Goal: Task Accomplishment & Management: Use online tool/utility

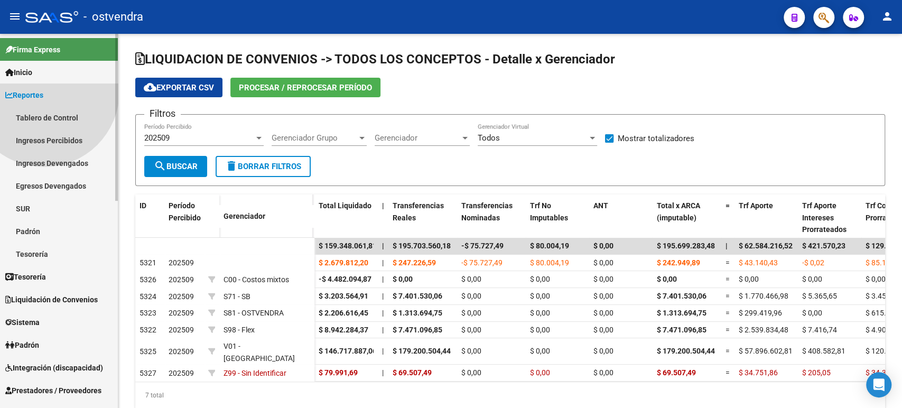
scroll to position [32, 0]
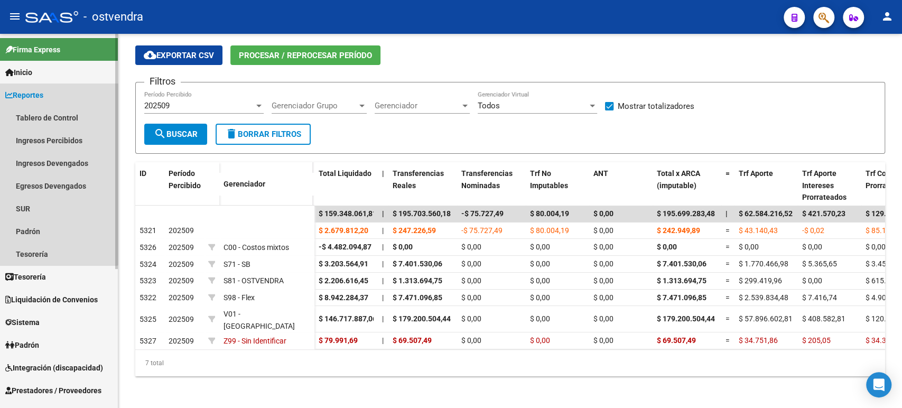
click at [51, 92] on link "Reportes" at bounding box center [59, 95] width 118 height 23
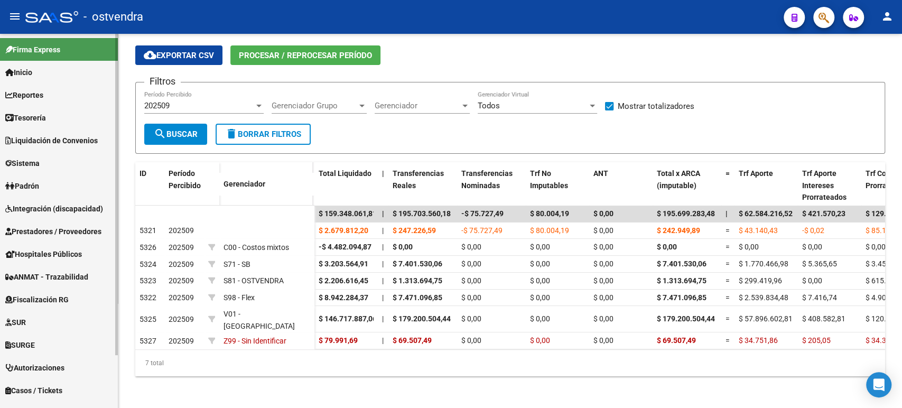
click at [59, 116] on link "Tesorería" at bounding box center [59, 117] width 118 height 23
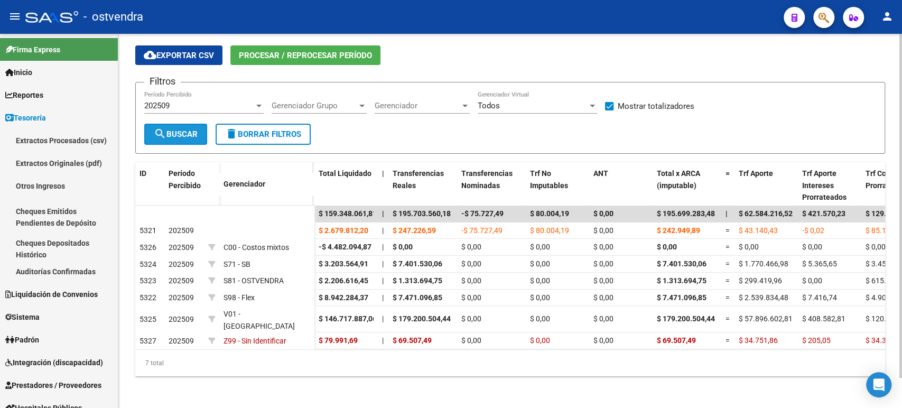
click at [183, 134] on span "search Buscar" at bounding box center [176, 135] width 44 height 10
click at [282, 51] on span "Procesar / Reprocesar período" at bounding box center [305, 56] width 133 height 10
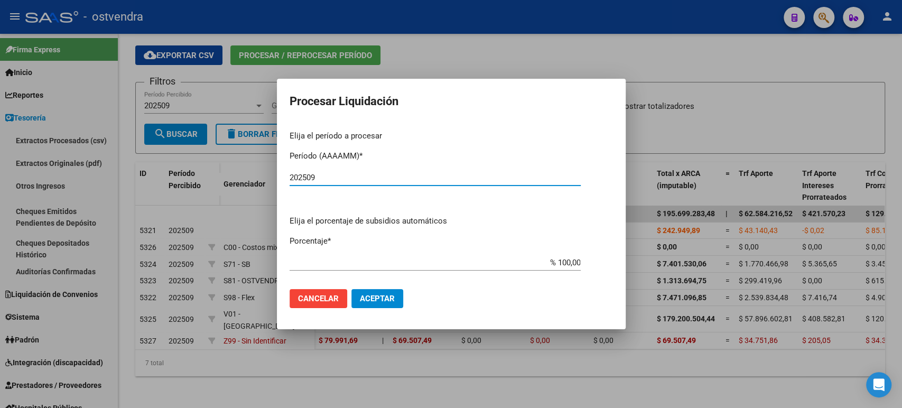
type input "202509"
click at [402, 297] on mat-dialog-actions "Cancelar Aceptar" at bounding box center [452, 299] width 324 height 36
click at [369, 296] on span "Aceptar" at bounding box center [377, 299] width 35 height 10
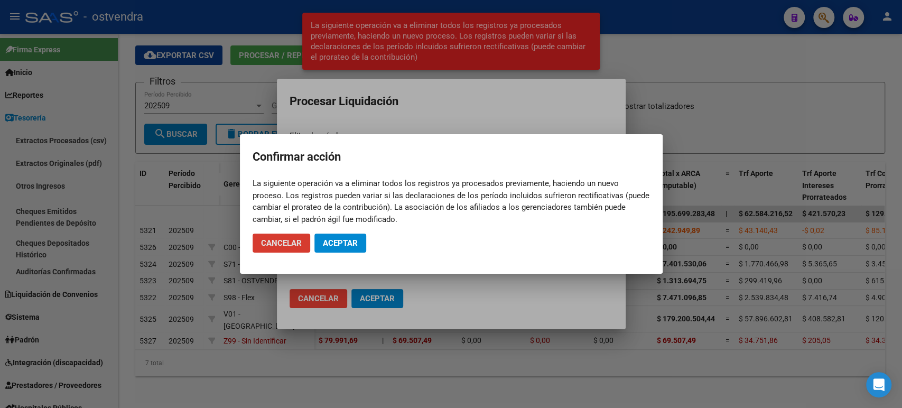
click at [343, 232] on mat-dialog-actions "Cancelar Aceptar" at bounding box center [452, 243] width 398 height 36
click at [344, 241] on span "Aceptar" at bounding box center [340, 243] width 35 height 10
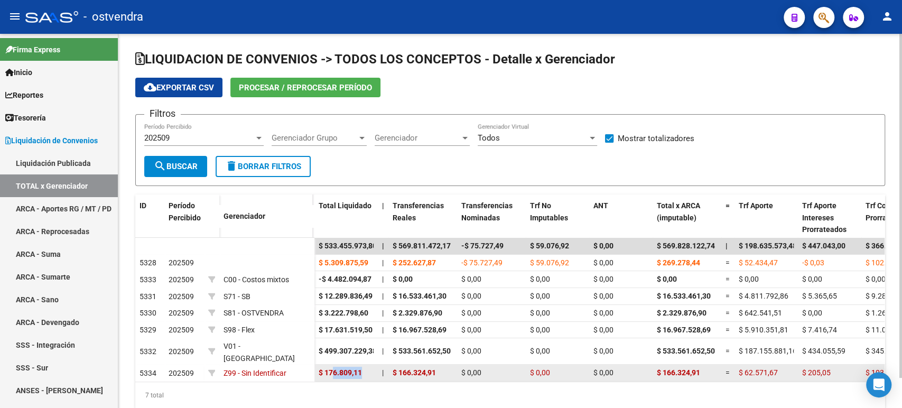
drag, startPoint x: 334, startPoint y: 371, endPoint x: 361, endPoint y: 369, distance: 27.0
click at [361, 369] on datatable-body-cell "$ 176.809,11" at bounding box center [346, 373] width 63 height 16
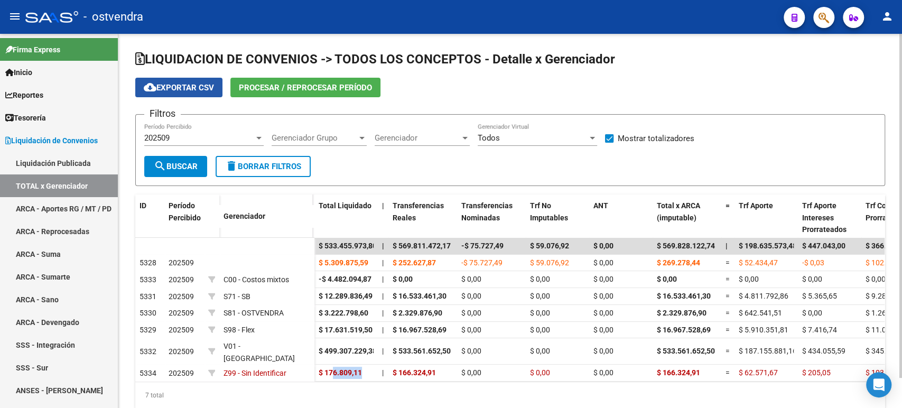
click at [199, 84] on span "cloud_download Exportar CSV" at bounding box center [179, 88] width 70 height 10
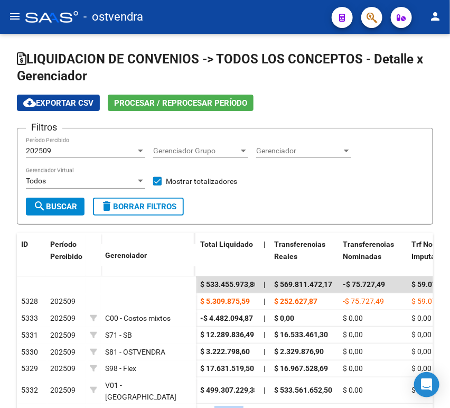
click at [8, 18] on mat-icon "menu" at bounding box center [14, 16] width 13 height 13
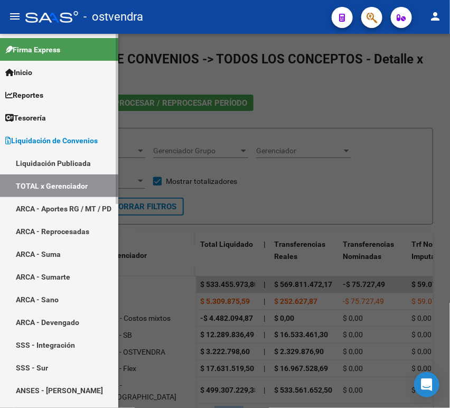
click at [39, 119] on span "Tesorería" at bounding box center [25, 118] width 41 height 12
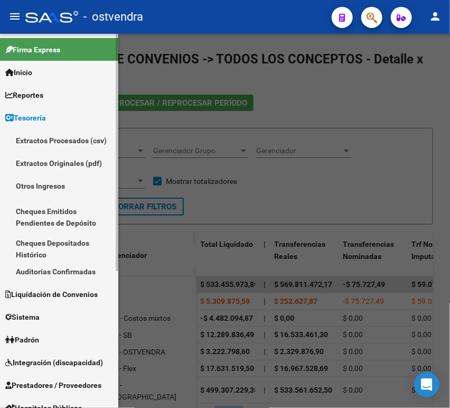
click at [50, 183] on link "Otros Ingresos" at bounding box center [59, 185] width 118 height 23
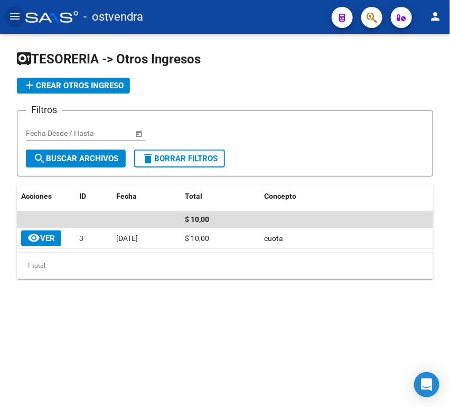
click at [18, 14] on mat-icon "menu" at bounding box center [14, 16] width 13 height 13
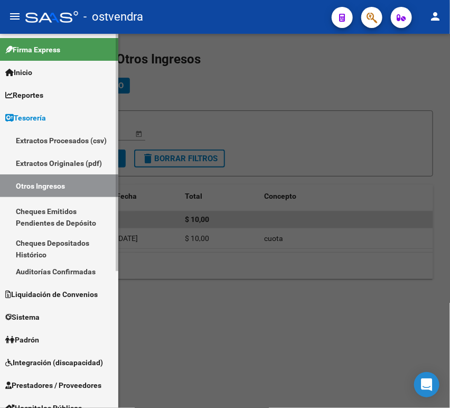
click at [55, 266] on link "Auditorías Confirmadas" at bounding box center [59, 271] width 118 height 23
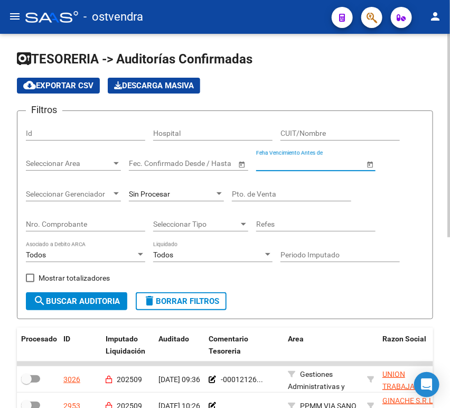
click at [289, 165] on input "Feha Vencimiento Antes de" at bounding box center [310, 163] width 108 height 9
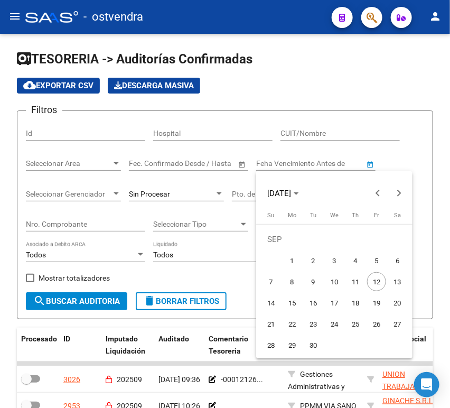
click at [307, 137] on div at bounding box center [225, 204] width 450 height 408
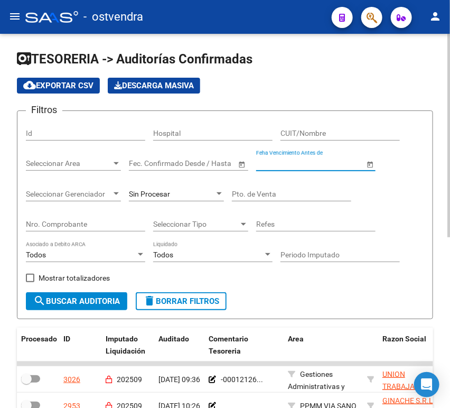
click at [300, 135] on input "CUIT/Nombre" at bounding box center [340, 133] width 119 height 9
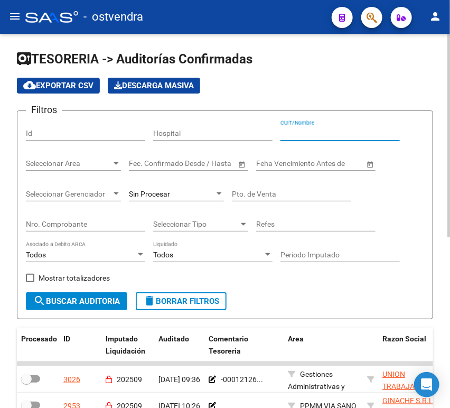
paste input "30707959106"
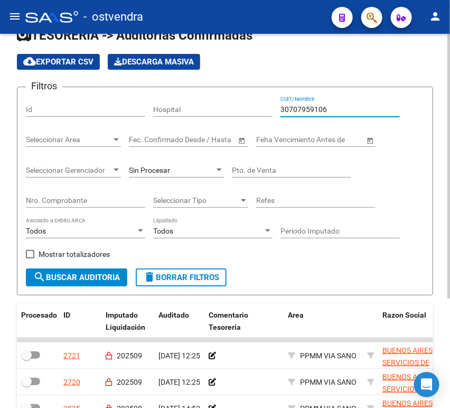
scroll to position [117, 0]
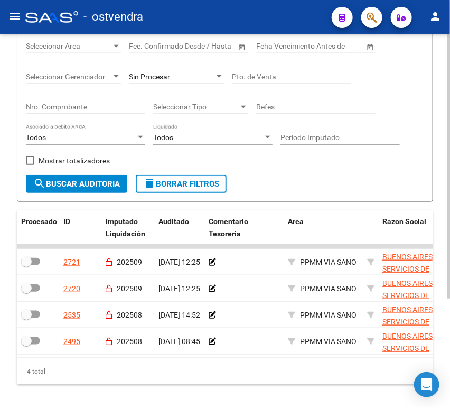
type input "30707959106"
click at [296, 132] on div "Periodo Imputado" at bounding box center [340, 134] width 119 height 21
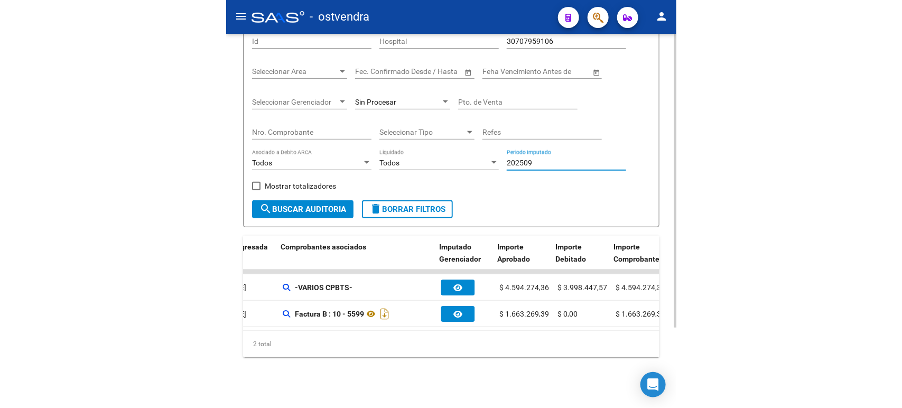
scroll to position [0, 467]
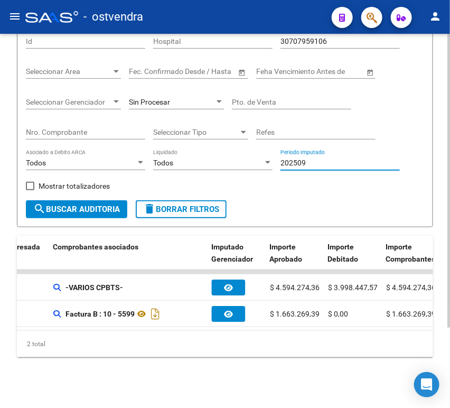
type input "202509"
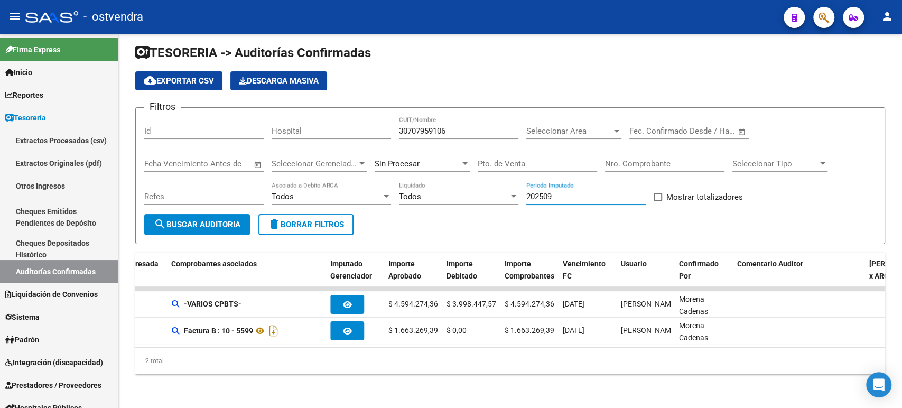
scroll to position [15, 0]
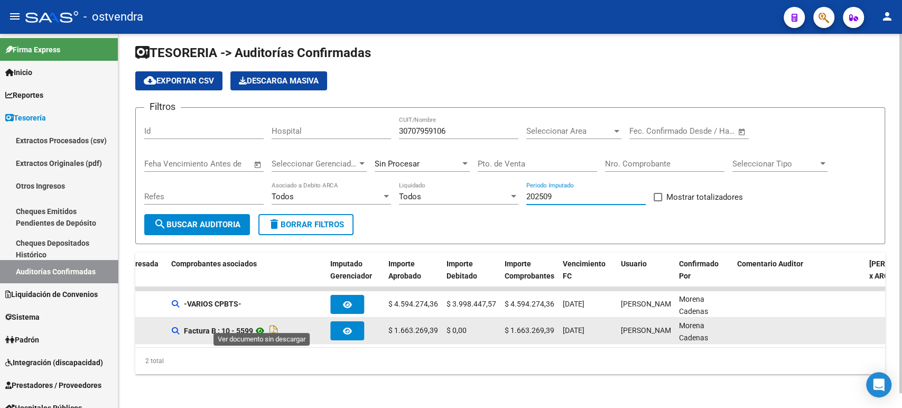
click at [264, 325] on icon at bounding box center [260, 331] width 14 height 13
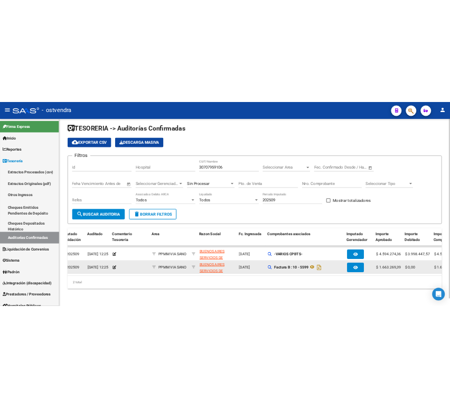
scroll to position [0, 102]
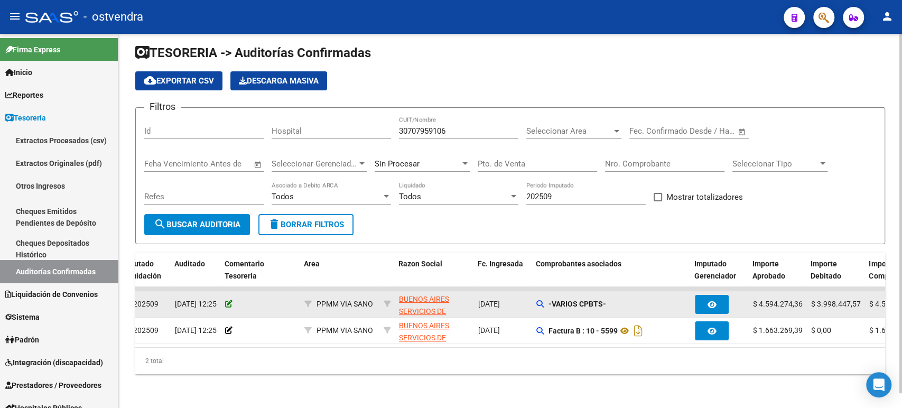
click at [227, 300] on icon at bounding box center [228, 303] width 7 height 7
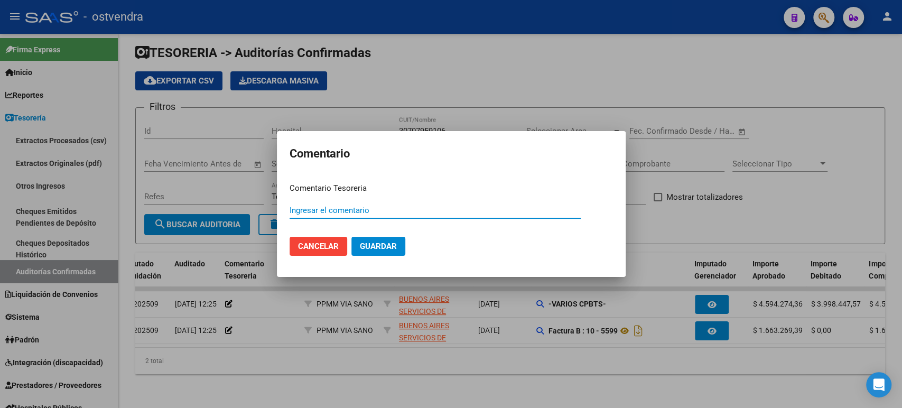
paste input "-00012140"
type input "-00012140"
click at [399, 246] on button "Guardar" at bounding box center [379, 246] width 54 height 19
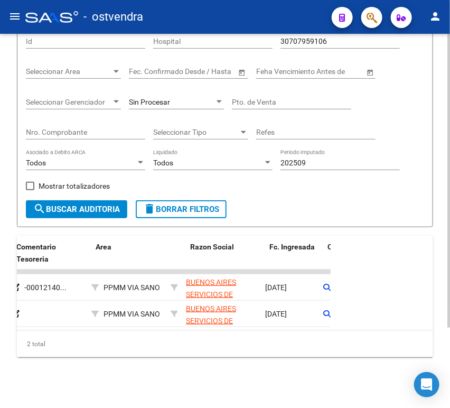
scroll to position [0, 192]
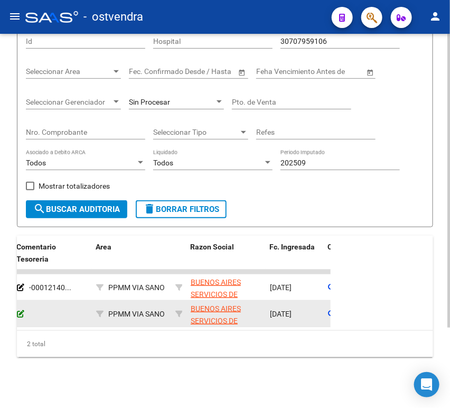
click at [22, 310] on icon at bounding box center [20, 313] width 7 height 7
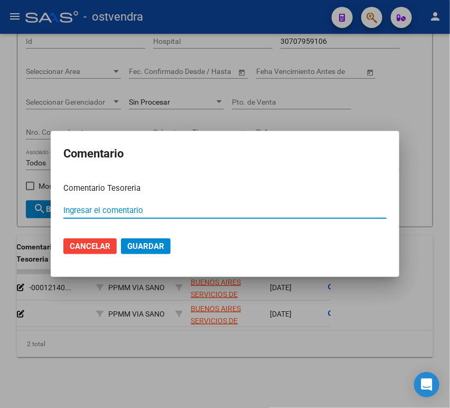
paste input "00012141"
type input "00012141"
click at [151, 248] on span "Guardar" at bounding box center [145, 247] width 37 height 10
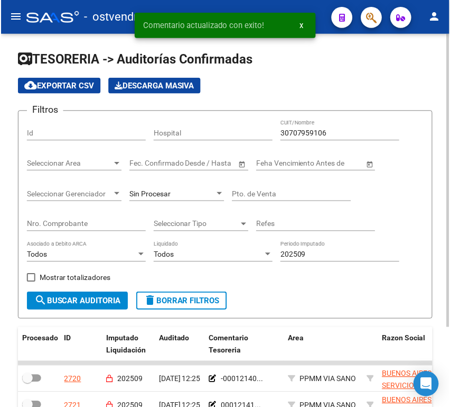
scroll to position [0, 0]
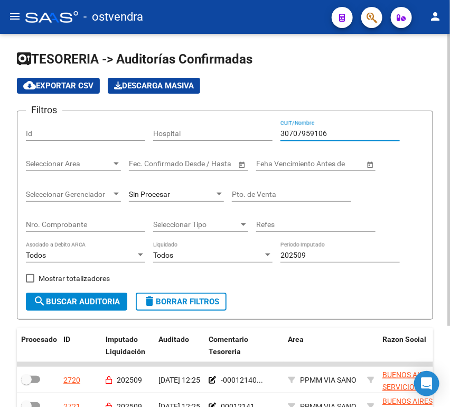
click at [314, 136] on input "30707959106" at bounding box center [340, 133] width 119 height 9
click at [313, 135] on input "30707959106" at bounding box center [340, 133] width 119 height 9
paste input "546127652"
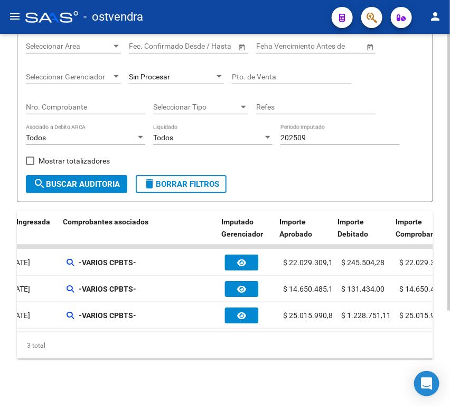
scroll to position [0, 462]
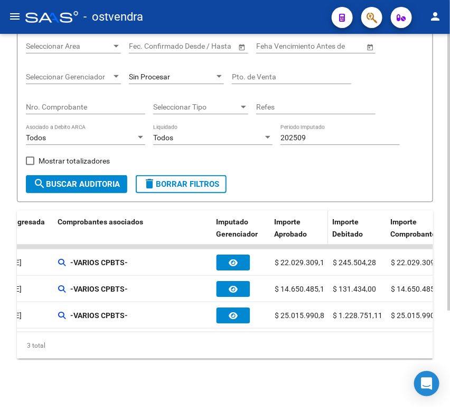
type input "30546127652"
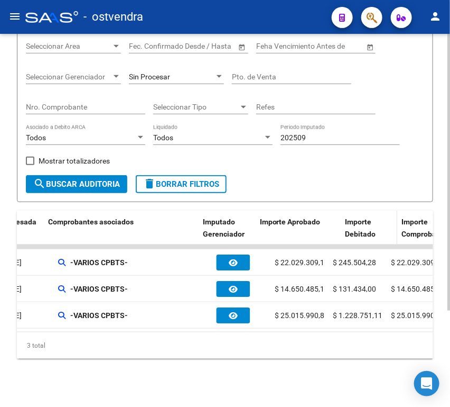
drag, startPoint x: 327, startPoint y: 226, endPoint x: 359, endPoint y: 229, distance: 32.4
click at [359, 229] on div "Procesado ID Imputado Liquidación Auditado Comentario Tesoreria Area Razon Soci…" at bounding box center [253, 227] width 1398 height 35
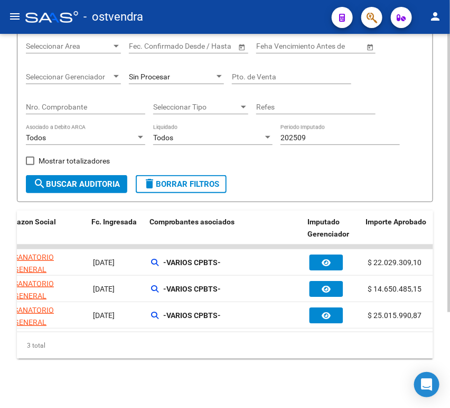
scroll to position [0, 367]
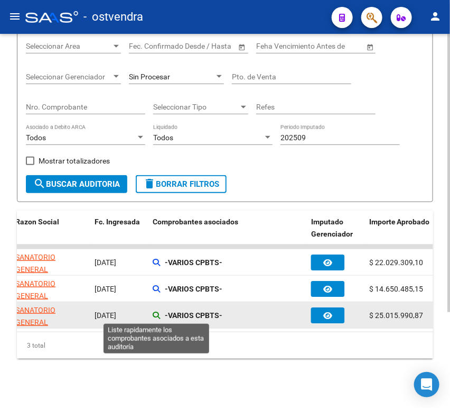
click at [158, 315] on icon at bounding box center [156, 314] width 7 height 7
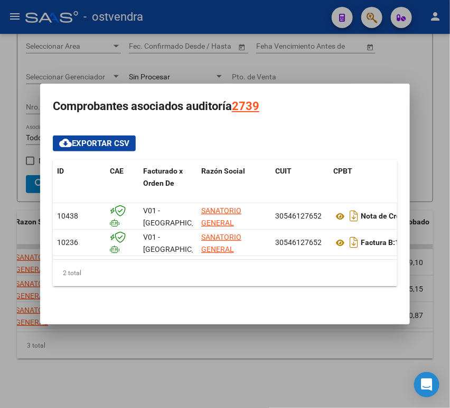
drag, startPoint x: 140, startPoint y: 254, endPoint x: 159, endPoint y: 256, distance: 19.7
click at [228, 254] on datatable-body "[GEOGRAPHIC_DATA][PERSON_NAME][PERSON_NAME] PRIVADA S.R.L. 30546127652 Nota de …" at bounding box center [225, 231] width 345 height 57
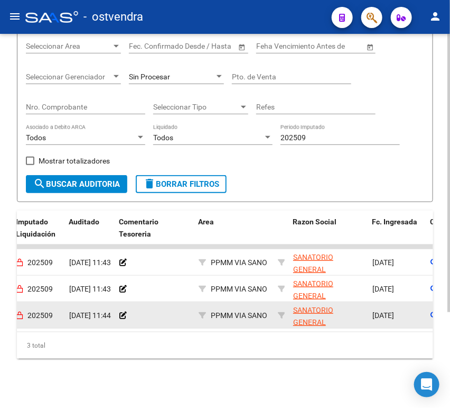
scroll to position [0, 85]
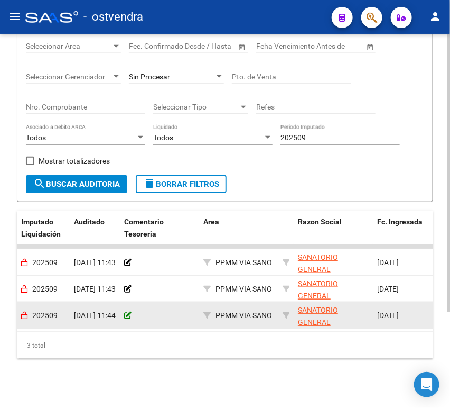
click at [130, 313] on icon at bounding box center [127, 314] width 7 height 7
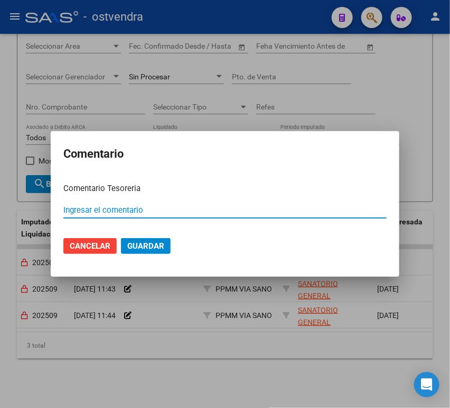
paste input "00012139"
type input "00012139"
click at [144, 244] on span "Guardar" at bounding box center [145, 246] width 37 height 10
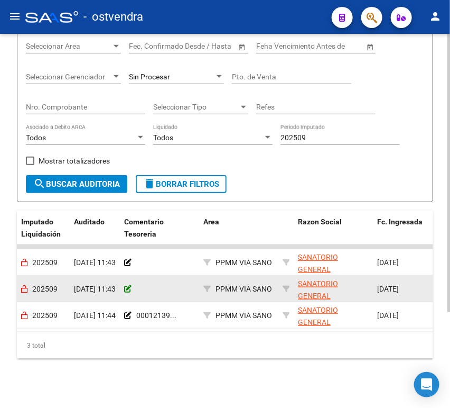
click at [131, 292] on div at bounding box center [159, 289] width 71 height 12
click at [127, 289] on icon at bounding box center [127, 288] width 7 height 7
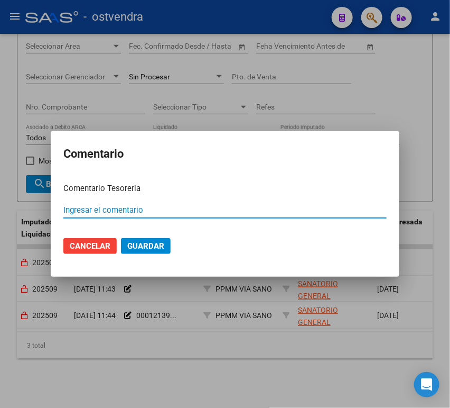
paste input "00012138"
type input "00012138"
click at [134, 242] on span "Guardar" at bounding box center [145, 246] width 37 height 10
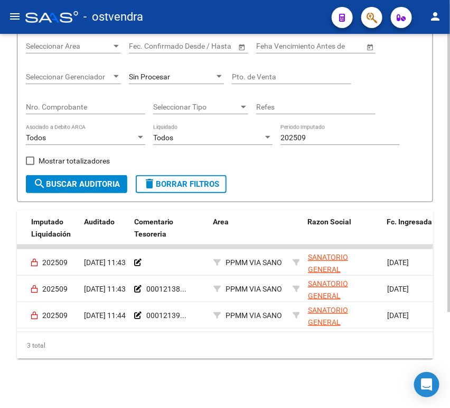
scroll to position [0, 42]
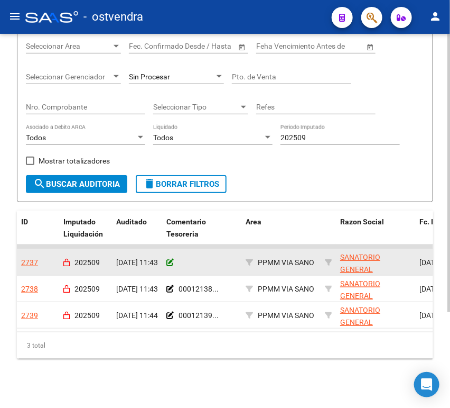
click at [172, 259] on icon at bounding box center [170, 262] width 7 height 7
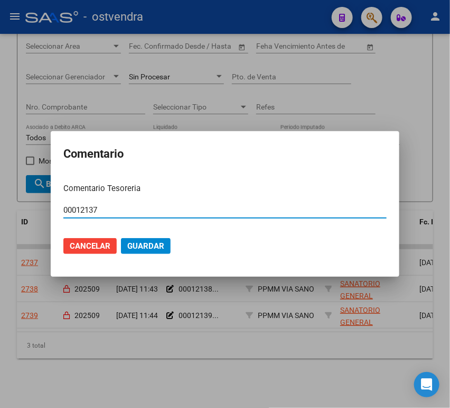
type input "00012137"
click at [152, 246] on span "Guardar" at bounding box center [145, 246] width 37 height 10
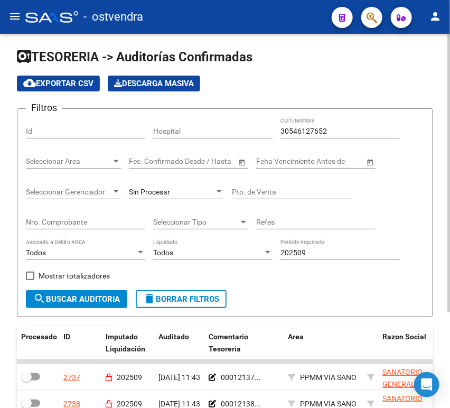
scroll to position [0, 0]
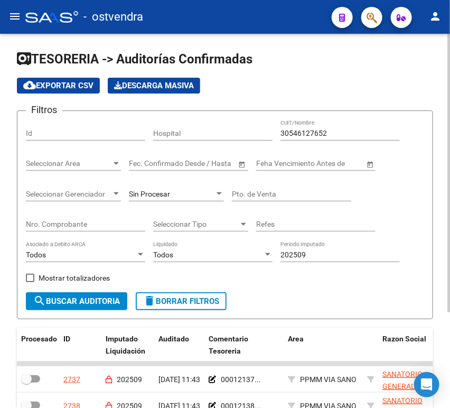
click at [291, 136] on input "30546127652" at bounding box center [340, 133] width 119 height 9
paste input "3678525419"
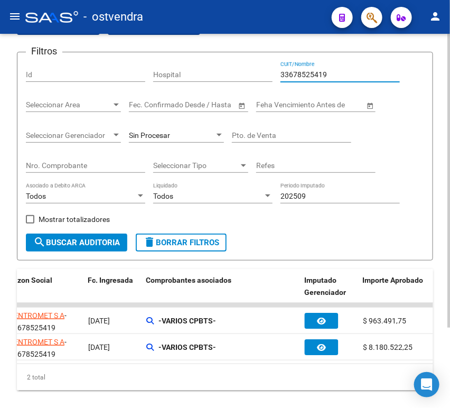
scroll to position [0, 376]
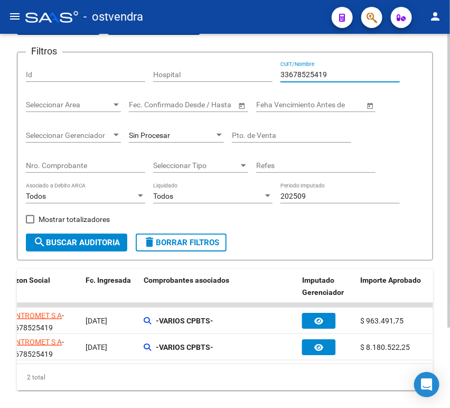
type input "33678525419"
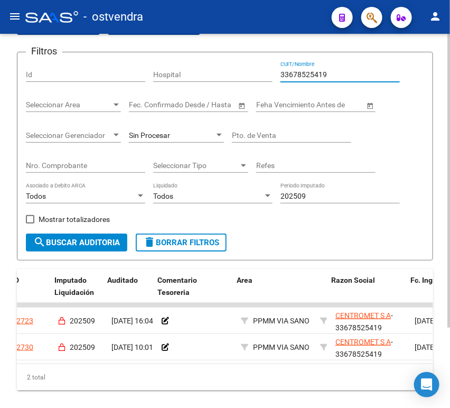
scroll to position [0, 51]
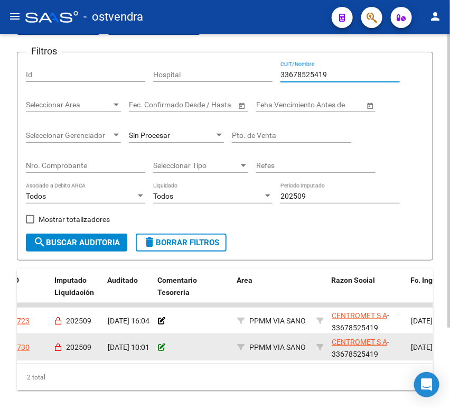
click at [157, 347] on datatable-body-cell at bounding box center [193, 347] width 79 height 26
click at [161, 349] on icon at bounding box center [161, 347] width 7 height 7
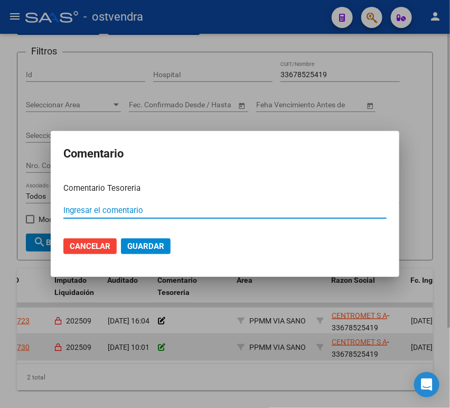
paste input "00012149"
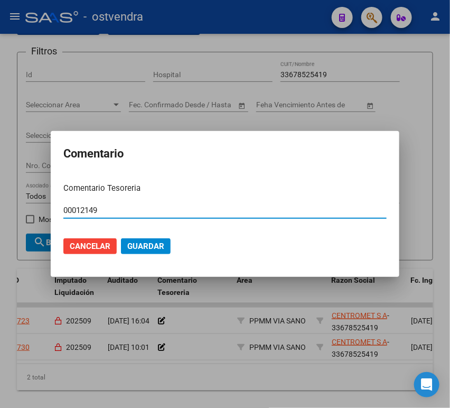
type input "00012149"
click at [139, 244] on span "Guardar" at bounding box center [145, 247] width 37 height 10
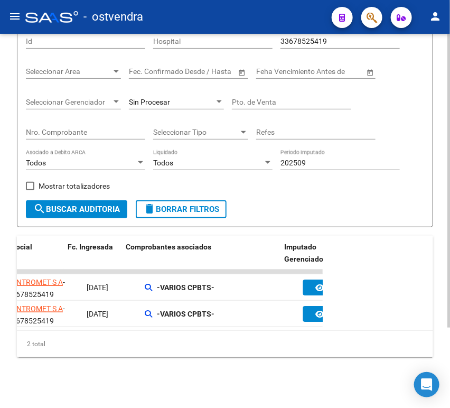
scroll to position [0, 366]
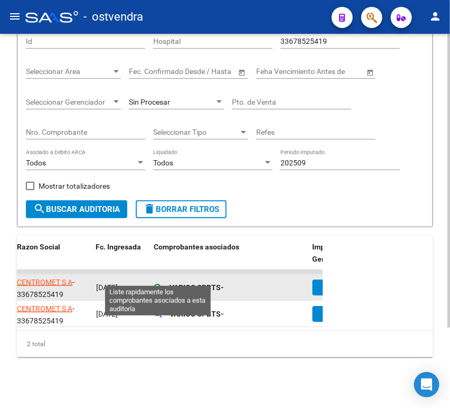
click at [159, 284] on icon at bounding box center [157, 287] width 7 height 7
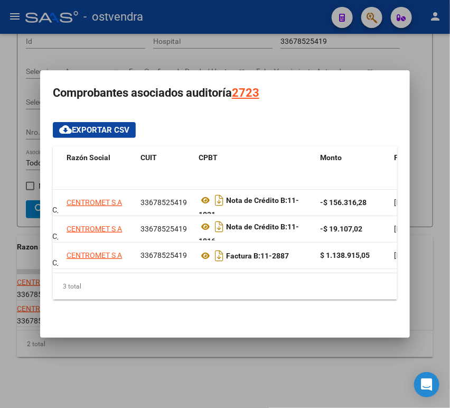
scroll to position [0, 237]
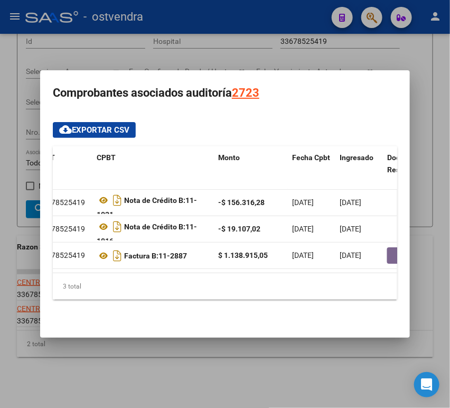
click at [22, 253] on div at bounding box center [225, 204] width 450 height 408
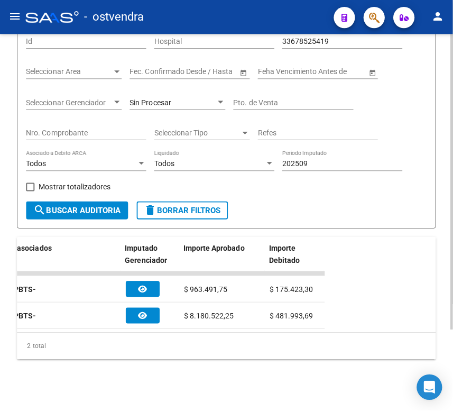
scroll to position [0, 559]
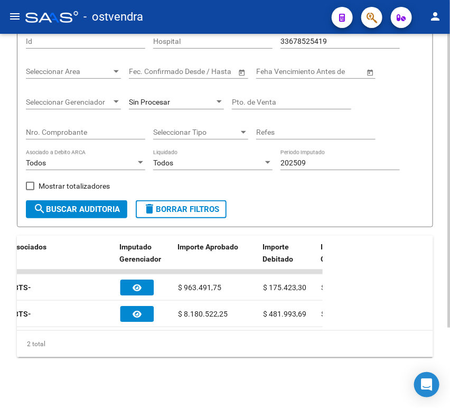
drag, startPoint x: 139, startPoint y: 331, endPoint x: 177, endPoint y: 333, distance: 38.1
click at [178, 331] on div "2 total" at bounding box center [225, 344] width 417 height 26
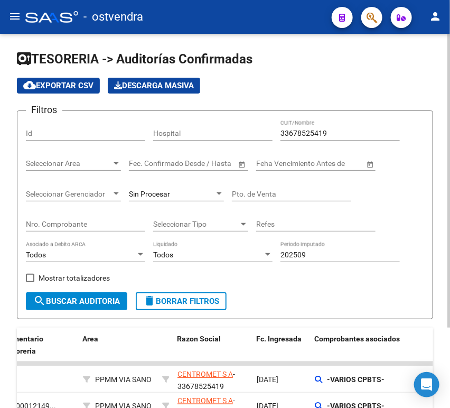
scroll to position [0, 0]
click at [313, 131] on input "33678525419" at bounding box center [340, 133] width 119 height 9
click at [312, 131] on input "33678525419" at bounding box center [340, 133] width 119 height 9
paste input "30707959106"
click at [321, 133] on input "3367852530707959106419" at bounding box center [340, 133] width 119 height 9
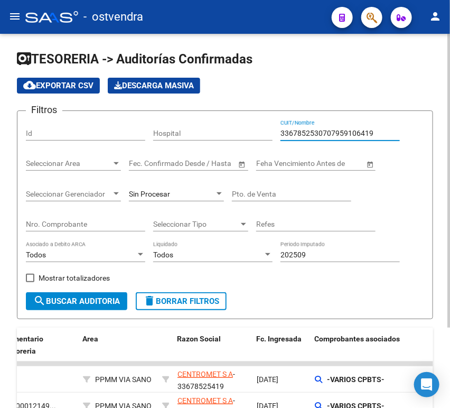
click at [321, 133] on input "3367852530707959106419" at bounding box center [340, 133] width 119 height 9
paste input "0707959106"
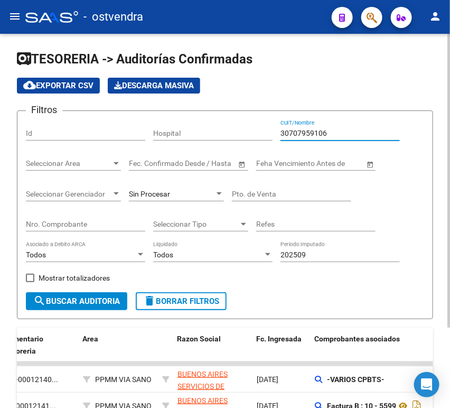
type input "30707959106"
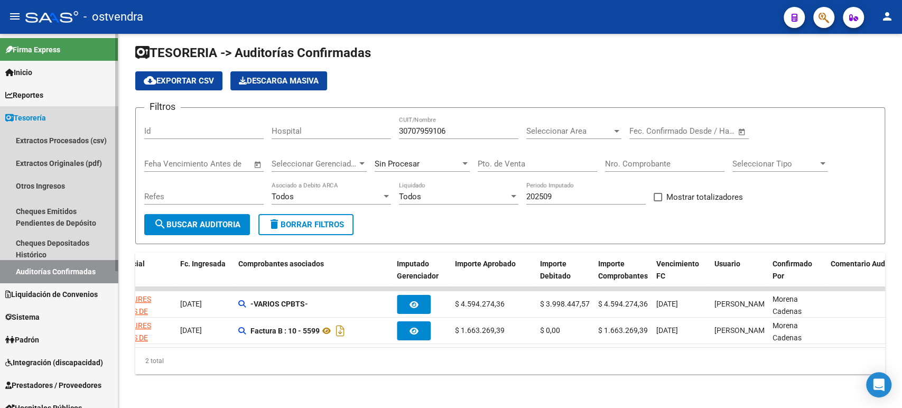
click at [26, 117] on span "Tesorería" at bounding box center [25, 118] width 41 height 12
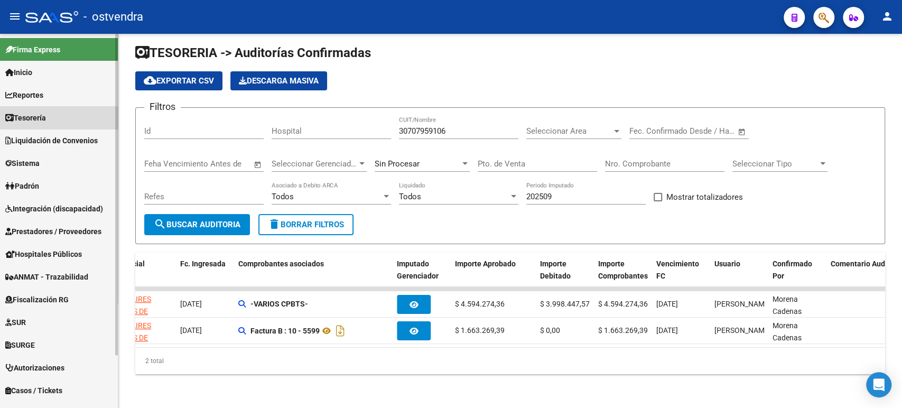
click at [26, 117] on span "Tesorería" at bounding box center [25, 118] width 41 height 12
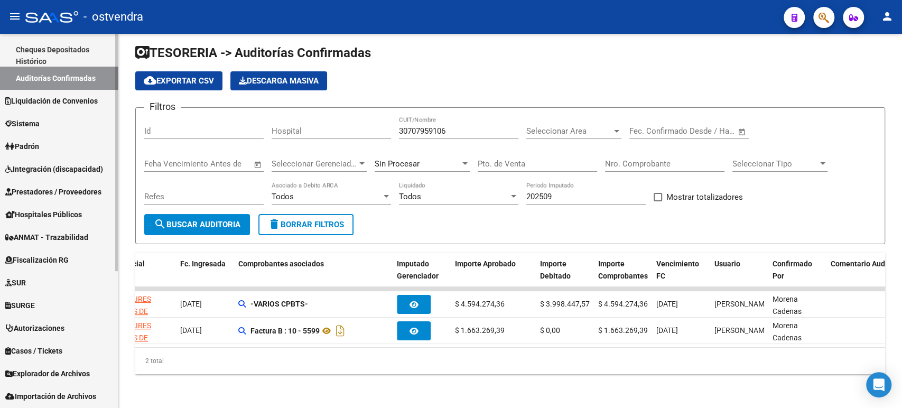
scroll to position [156, 0]
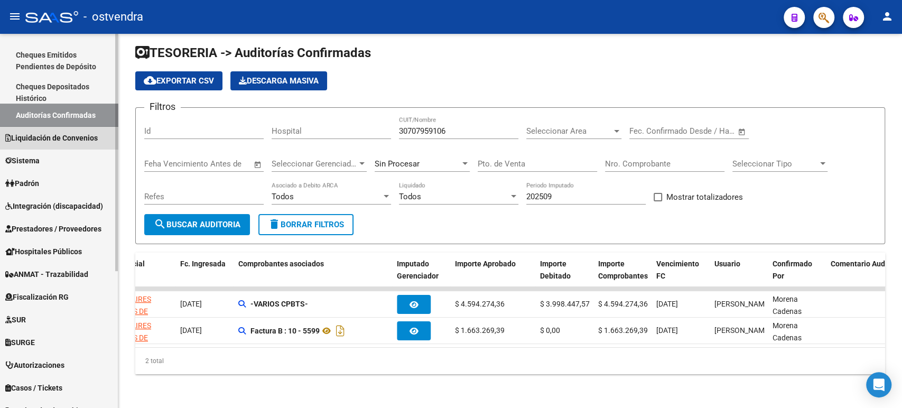
click at [66, 142] on span "Liquidación de Convenios" at bounding box center [51, 138] width 93 height 12
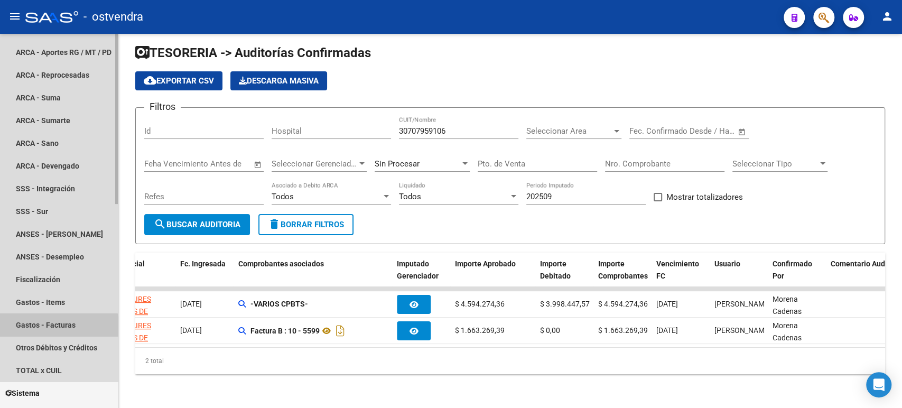
click at [43, 329] on link "Gastos - Facturas" at bounding box center [59, 325] width 118 height 23
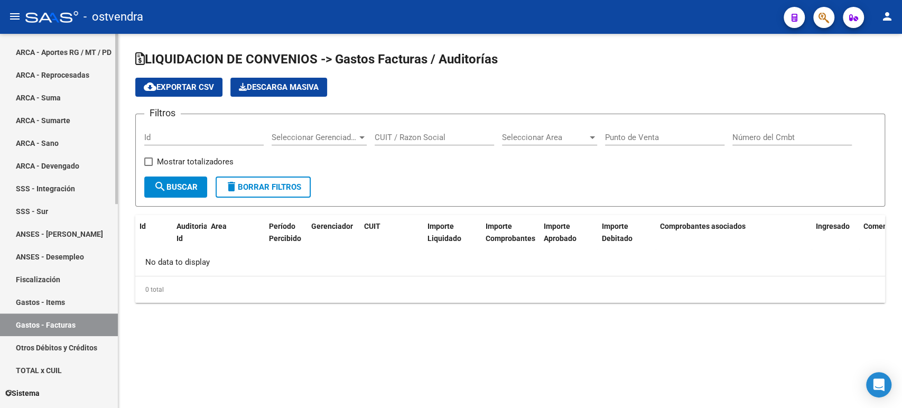
checkbox input "true"
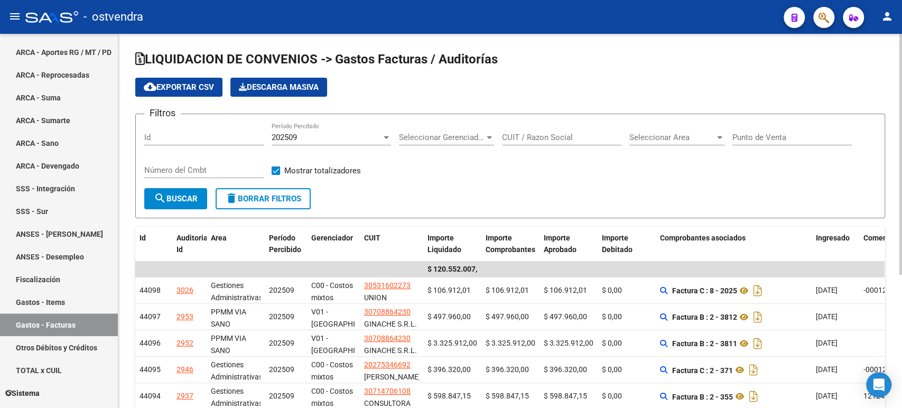
click at [168, 196] on span "search Buscar" at bounding box center [176, 199] width 44 height 10
click at [199, 84] on span "cloud_download Exportar CSV" at bounding box center [179, 87] width 70 height 10
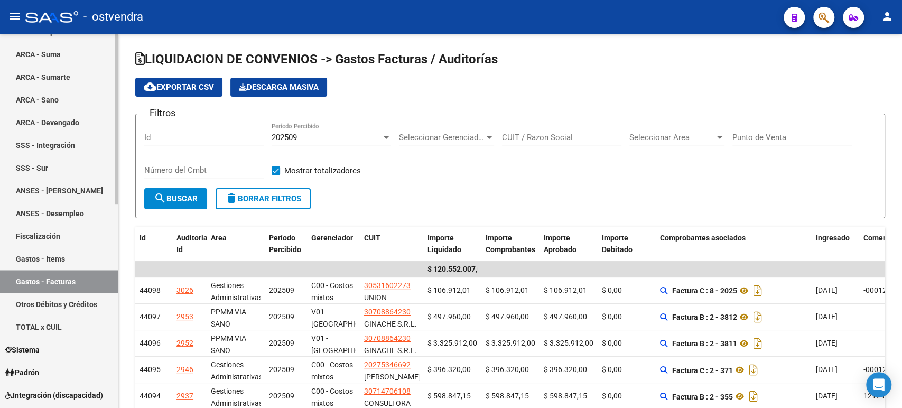
scroll to position [216, 0]
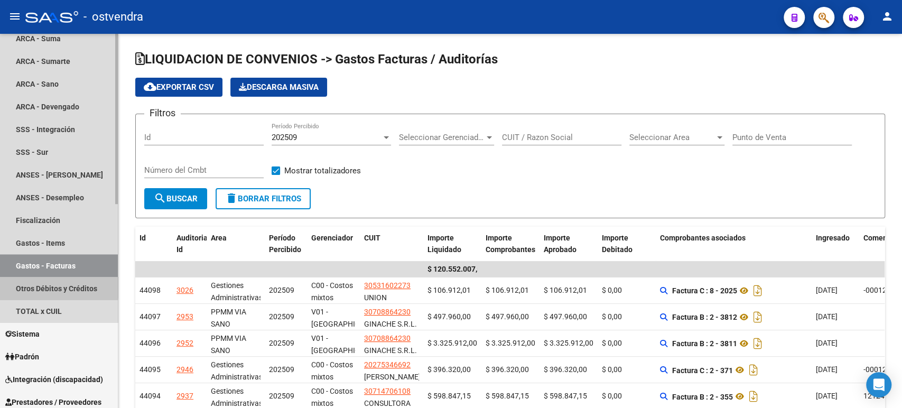
click at [47, 285] on link "Otros Débitos y Créditos" at bounding box center [59, 288] width 118 height 23
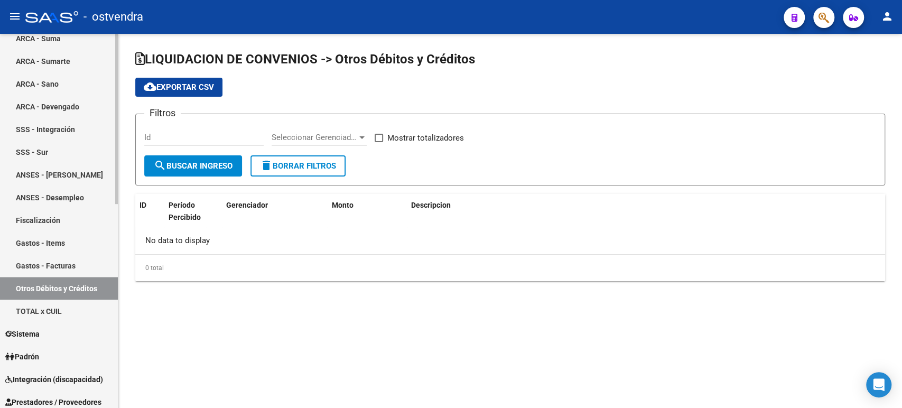
checkbox input "true"
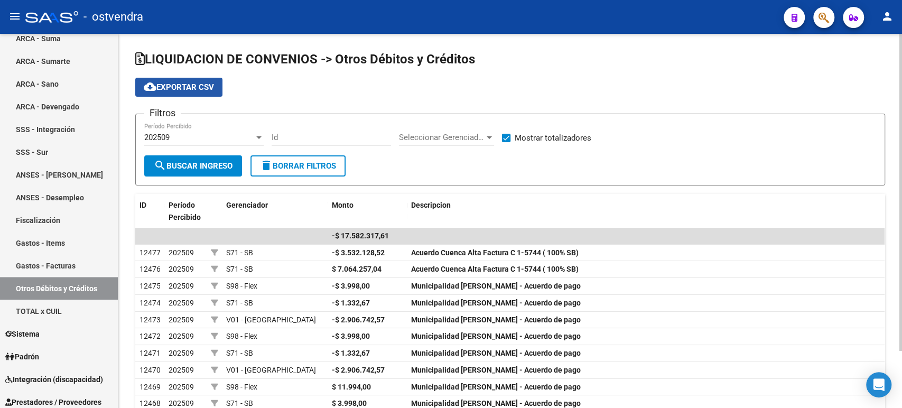
click at [190, 91] on span "cloud_download Exportar CSV" at bounding box center [179, 87] width 70 height 10
